Goal: Check status: Check status

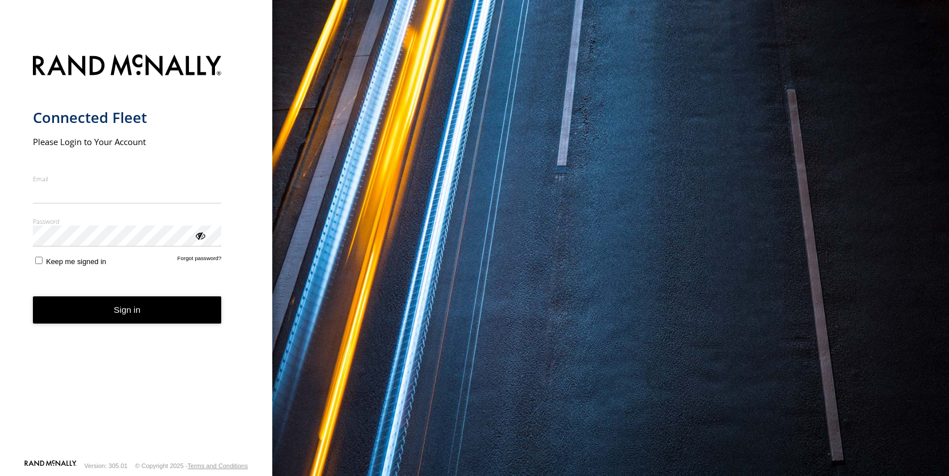
click at [86, 193] on input "Email" at bounding box center [127, 193] width 189 height 20
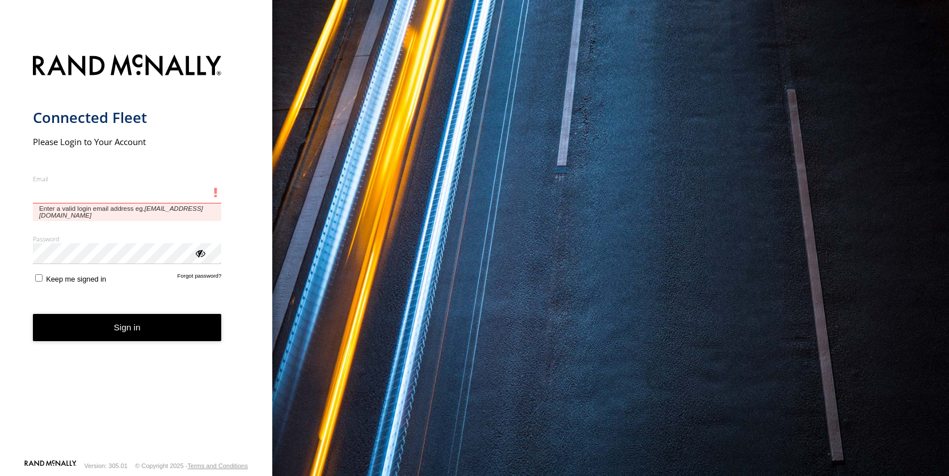
type input "**********"
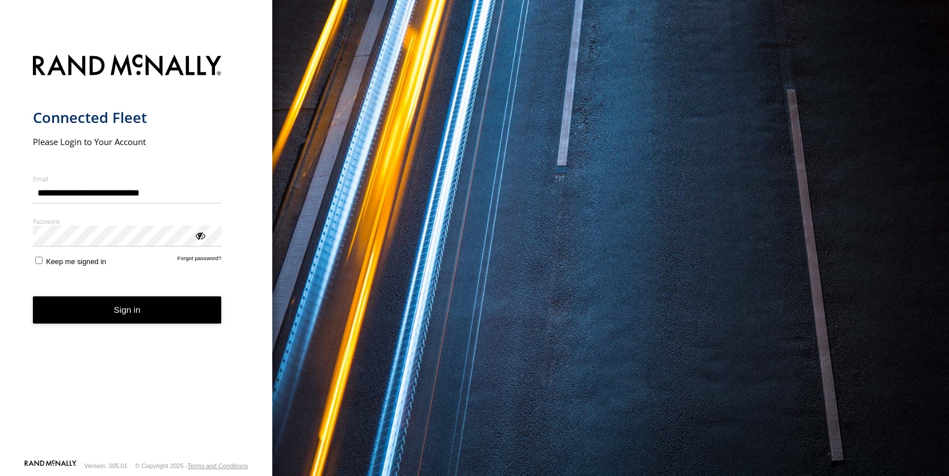
click at [116, 315] on button "Sign in" at bounding box center [127, 311] width 189 height 28
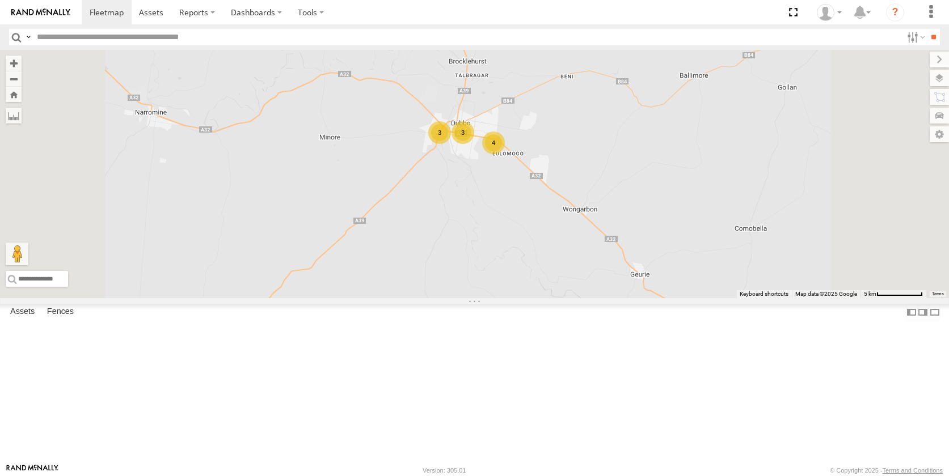
drag, startPoint x: 632, startPoint y: 314, endPoint x: 584, endPoint y: 277, distance: 60.3
click at [584, 277] on div "Darcy Furnell - NEW ute Matt Harding 3 4 3" at bounding box center [474, 174] width 949 height 248
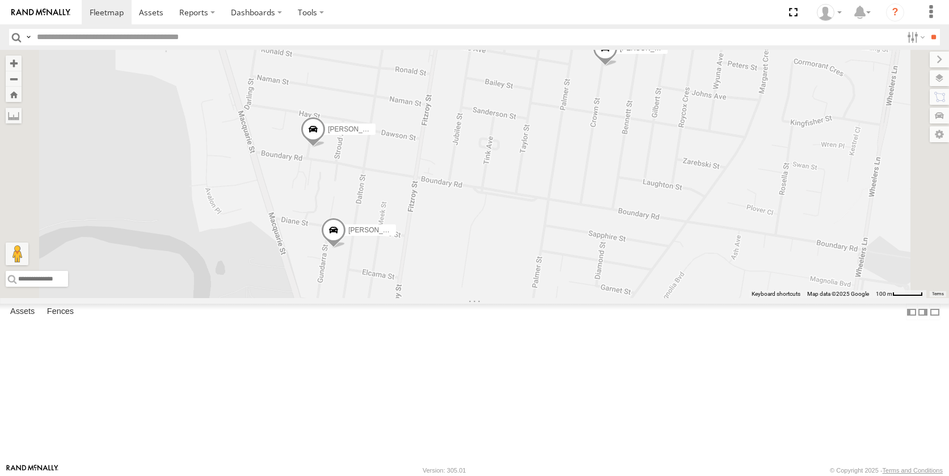
drag, startPoint x: 450, startPoint y: 242, endPoint x: 503, endPoint y: 243, distance: 52.7
click at [503, 243] on div "Darcy Furnell - NEW ute Matt Harding Jack Parker MJ Williamson Kane McDermott N…" at bounding box center [474, 174] width 949 height 248
click at [325, 147] on span at bounding box center [313, 132] width 25 height 31
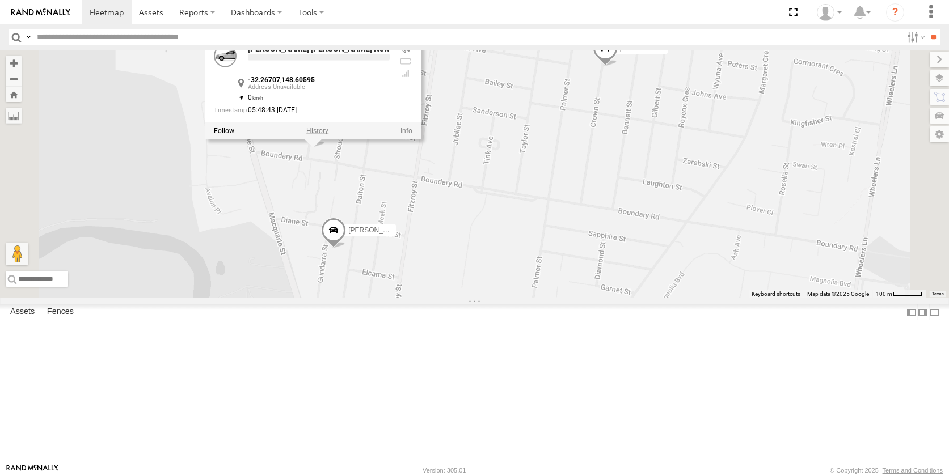
click at [328, 134] on label at bounding box center [317, 130] width 22 height 8
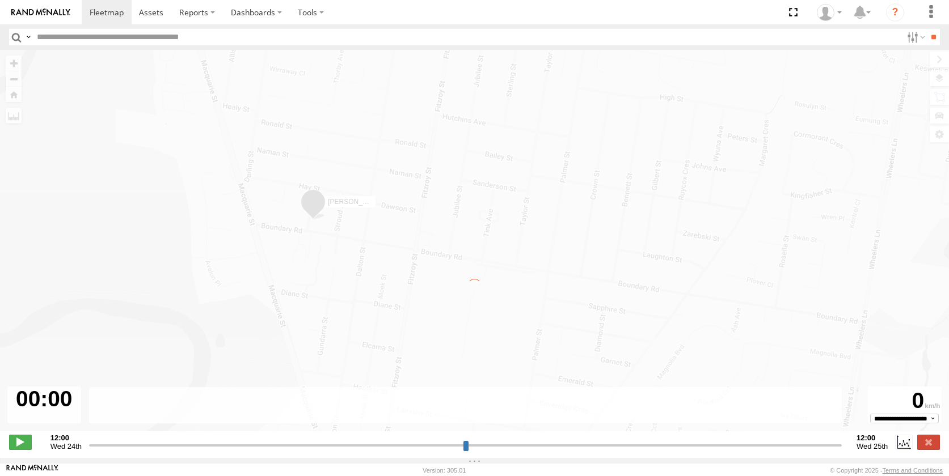
type input "**********"
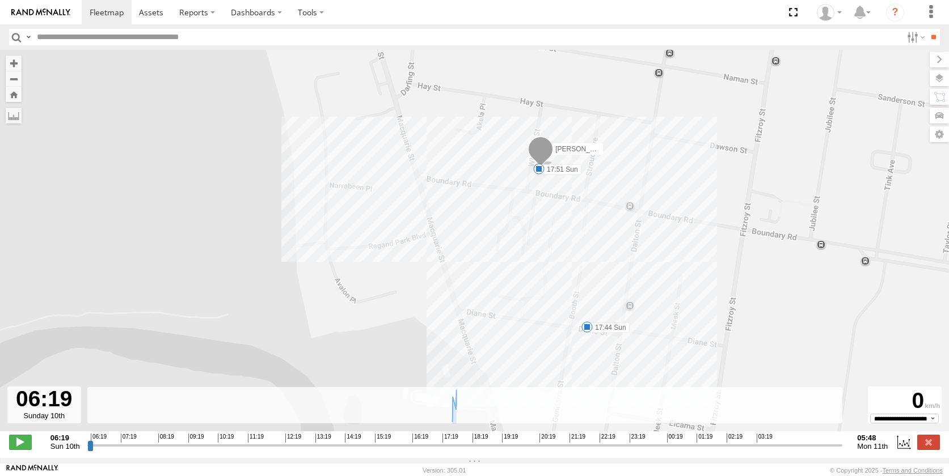
click at [39, 11] on img at bounding box center [40, 13] width 59 height 8
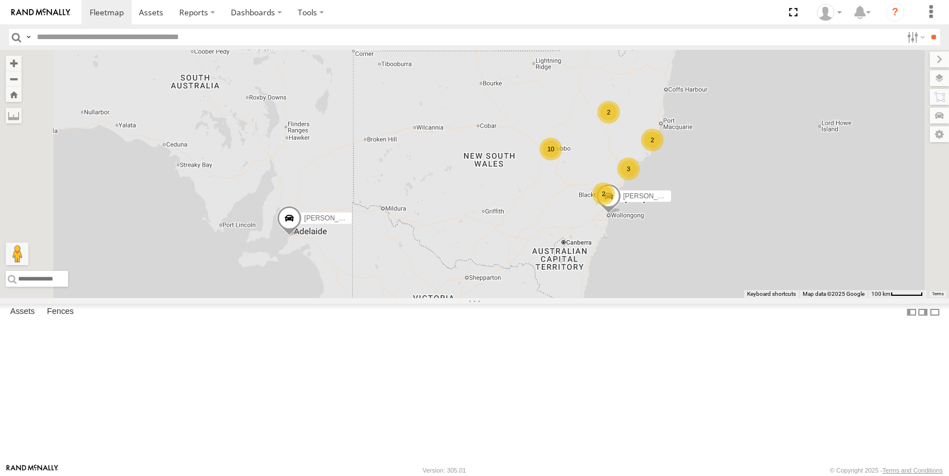
click at [35, 10] on img at bounding box center [40, 13] width 59 height 8
